Goal: Find specific page/section: Find specific page/section

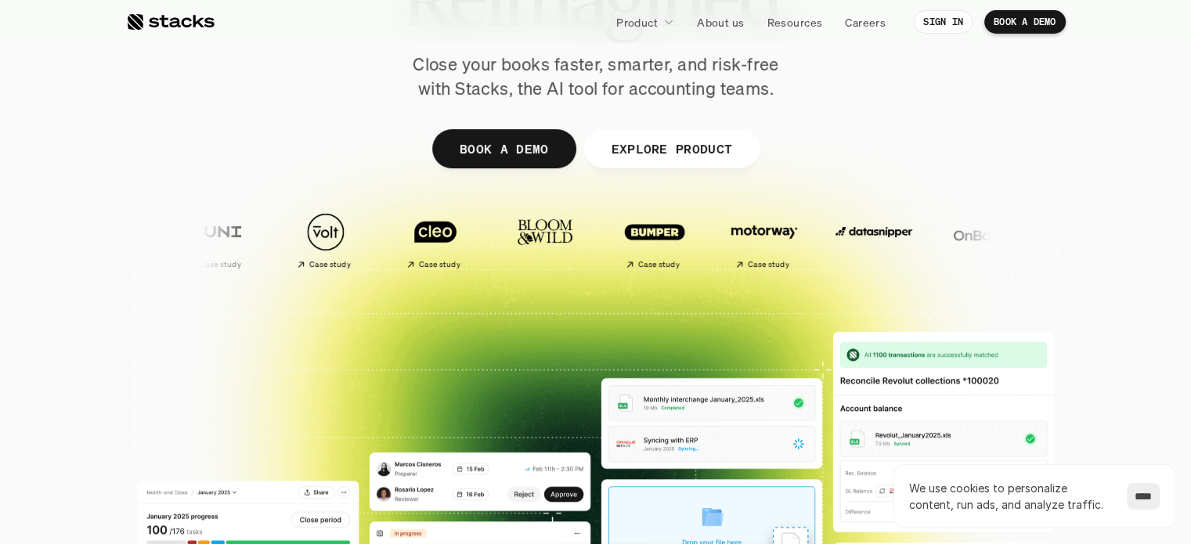
scroll to position [157, 0]
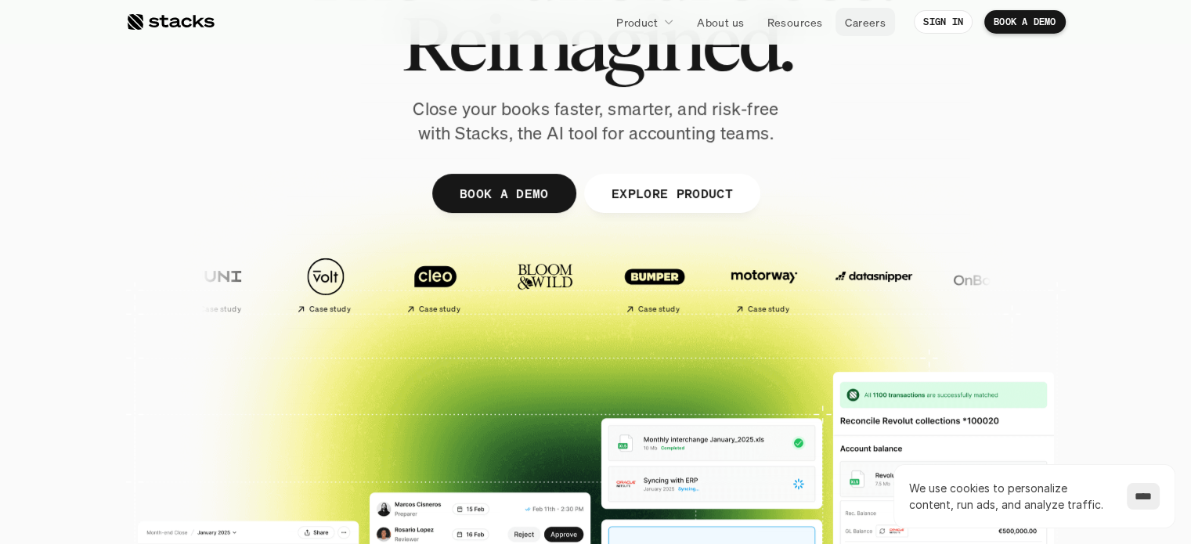
click at [865, 18] on p "Careers" at bounding box center [865, 22] width 41 height 16
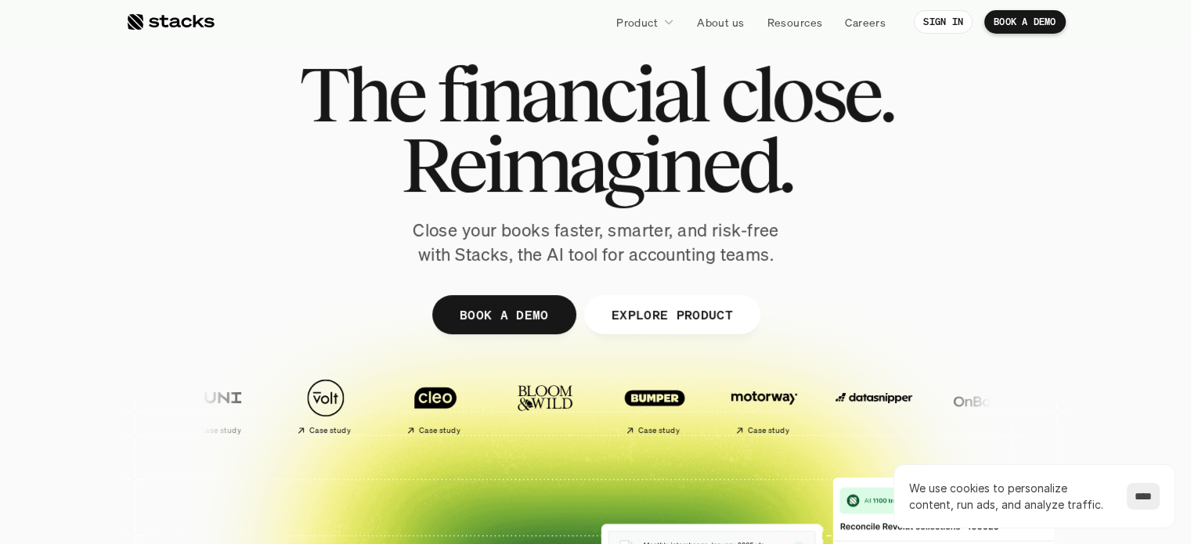
scroll to position [0, 0]
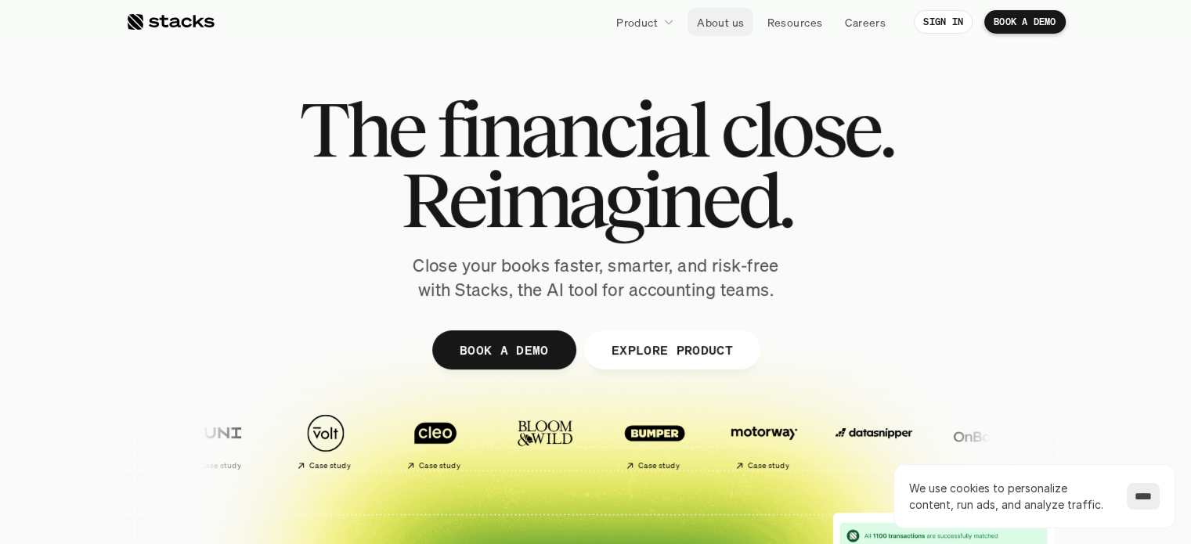
click at [726, 20] on p "About us" at bounding box center [720, 22] width 47 height 16
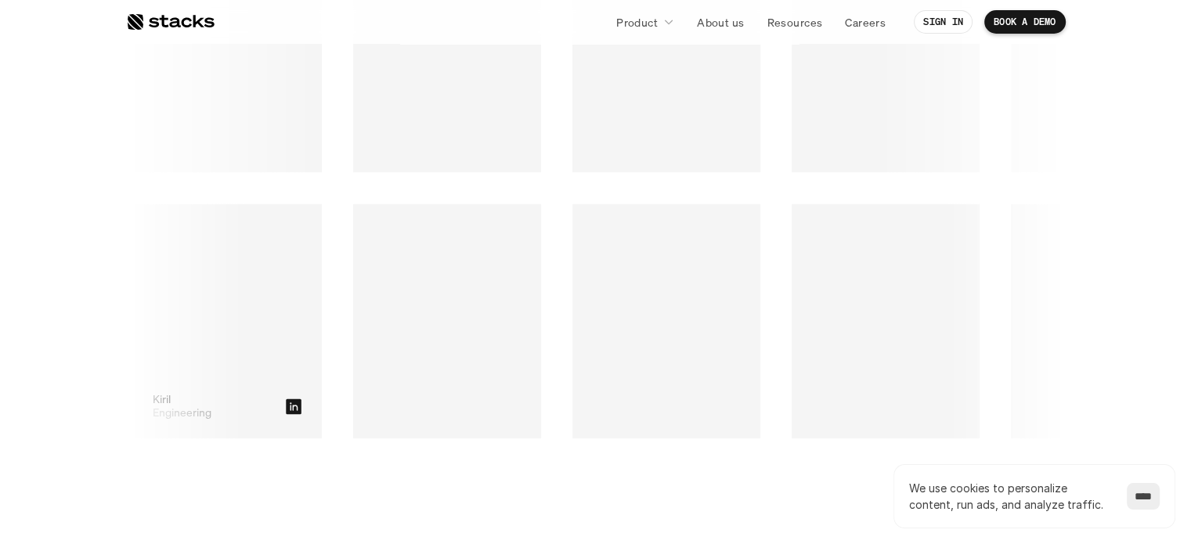
scroll to position [2271, 0]
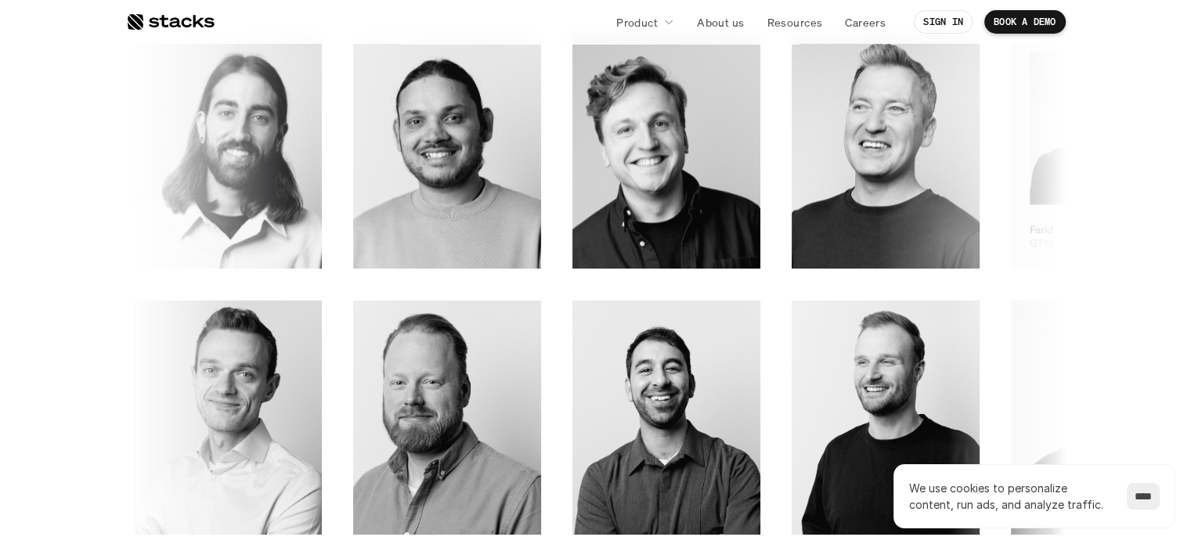
click at [1030, 150] on img at bounding box center [1105, 128] width 150 height 153
click at [1030, 143] on img at bounding box center [1105, 128] width 150 height 153
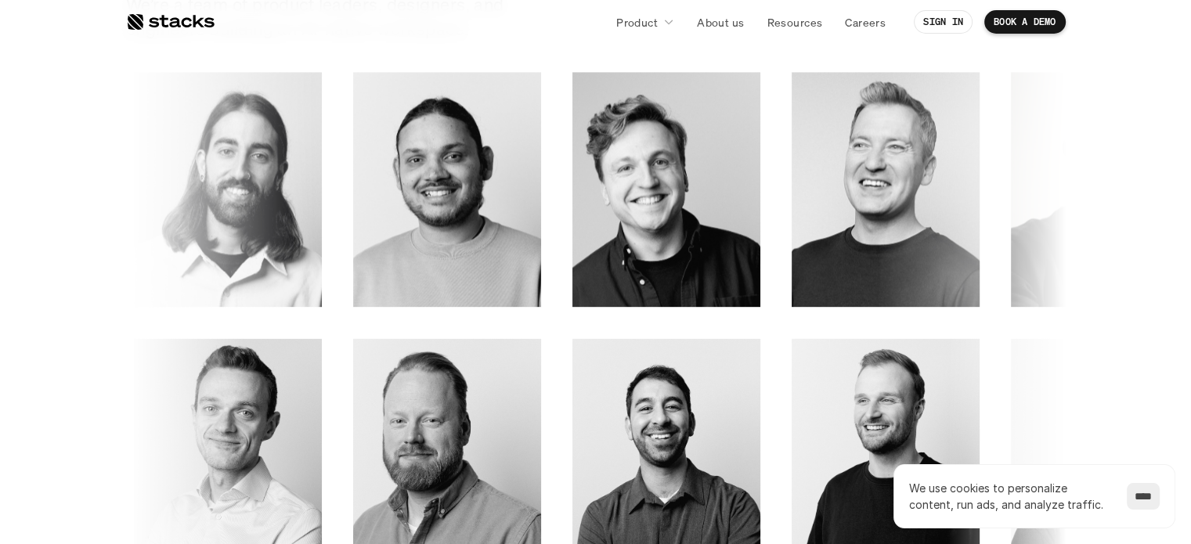
scroll to position [2216, 0]
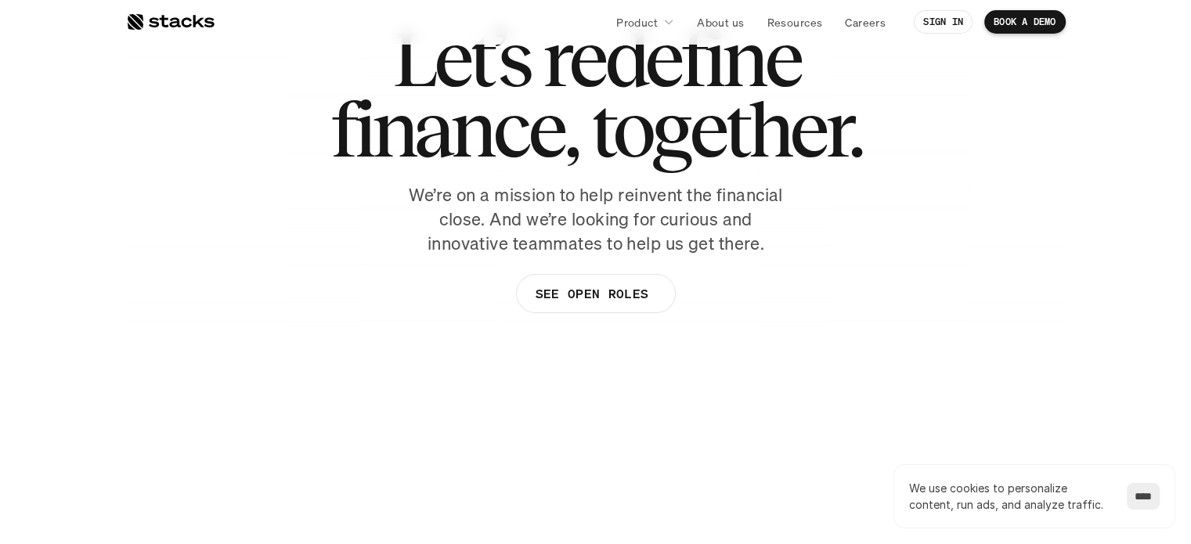
scroll to position [0, 0]
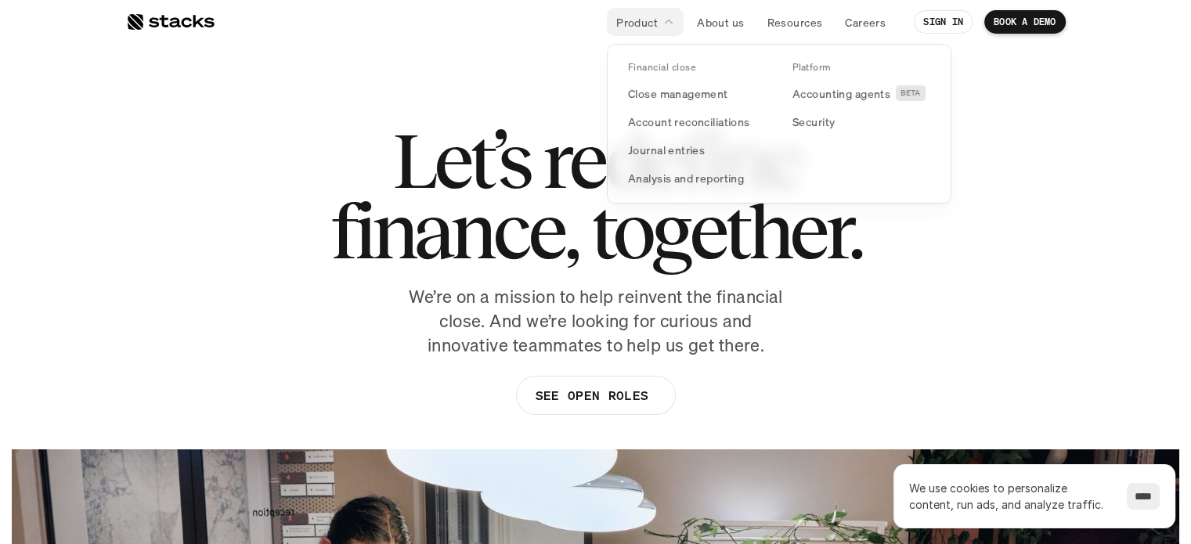
click at [726, 19] on div at bounding box center [779, 106] width 345 height 196
click at [714, 24] on div at bounding box center [779, 106] width 345 height 196
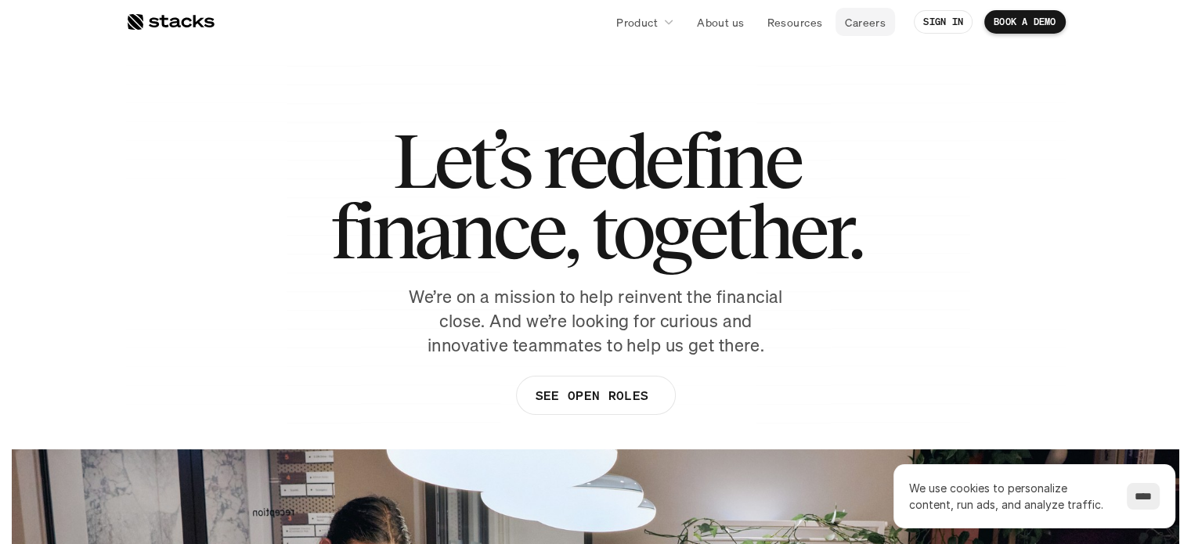
click at [846, 16] on p "Careers" at bounding box center [865, 22] width 41 height 16
